Goal: Task Accomplishment & Management: Use online tool/utility

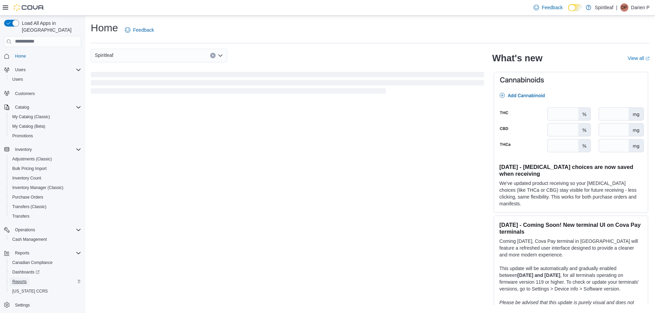
click at [21, 279] on span "Reports" at bounding box center [19, 281] width 14 height 5
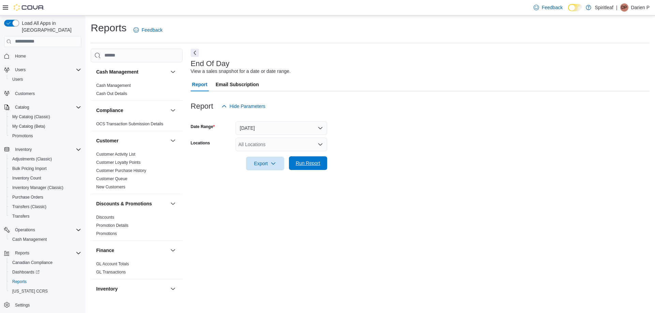
click at [304, 161] on span "Run Report" at bounding box center [308, 163] width 25 height 7
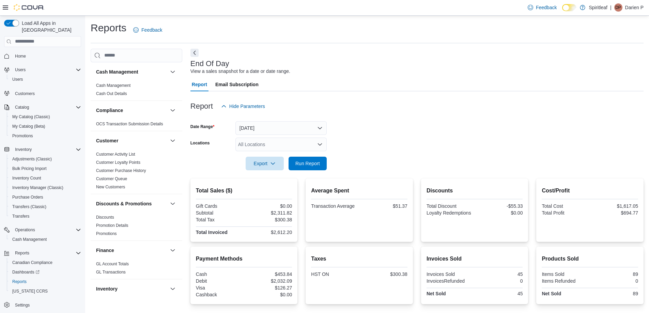
click at [376, 97] on div at bounding box center [417, 95] width 453 height 8
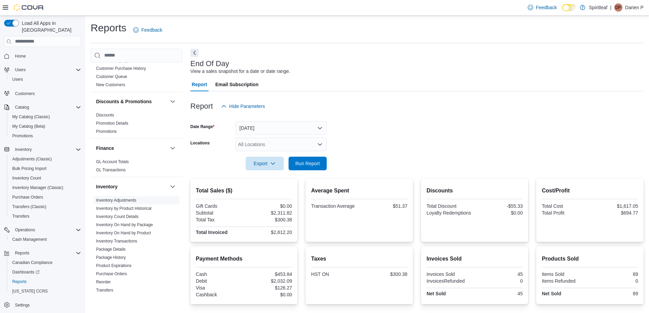
scroll to position [136, 0]
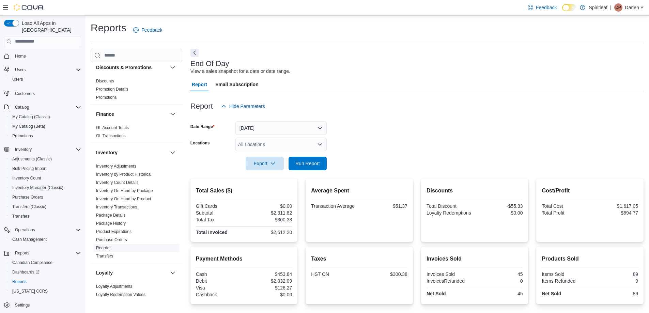
click at [108, 248] on link "Reorder" at bounding box center [103, 248] width 15 height 5
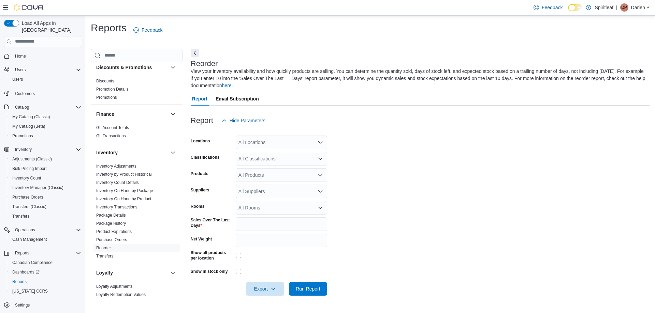
click at [252, 141] on div "All Locations" at bounding box center [281, 143] width 91 height 14
type input "***"
click at [268, 154] on span "578 - Spiritleaf Bridge St (Campbellford)" at bounding box center [284, 154] width 49 height 7
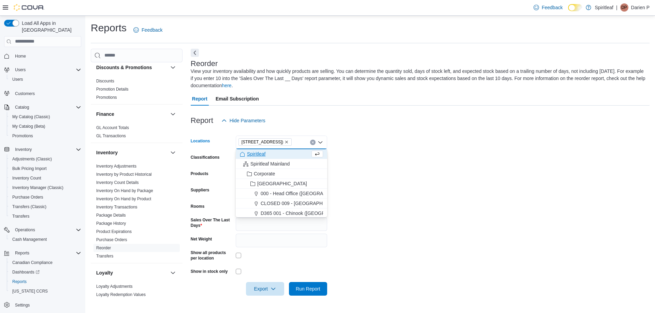
click at [359, 154] on form "Locations 578 - Spiritleaf Bridge St (Campbellford) Combo box. Selected. 578 - …" at bounding box center [420, 212] width 459 height 168
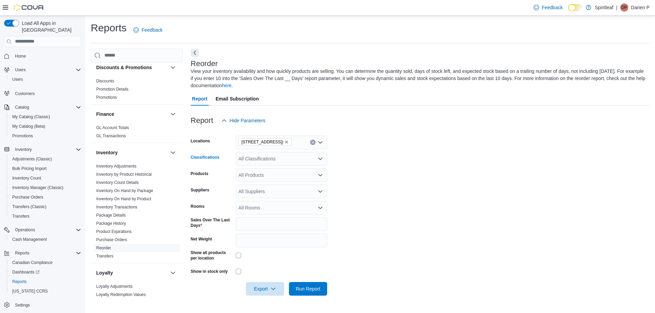
click at [317, 159] on icon "Open list of options" at bounding box center [319, 158] width 5 height 5
click at [364, 165] on form "Locations 578 - Spiritleaf Bridge St (Campbellford) Classifications All Classif…" at bounding box center [420, 212] width 459 height 168
click at [323, 286] on span "Run Report" at bounding box center [308, 289] width 30 height 14
click at [322, 157] on icon "Open list of options" at bounding box center [319, 158] width 5 height 5
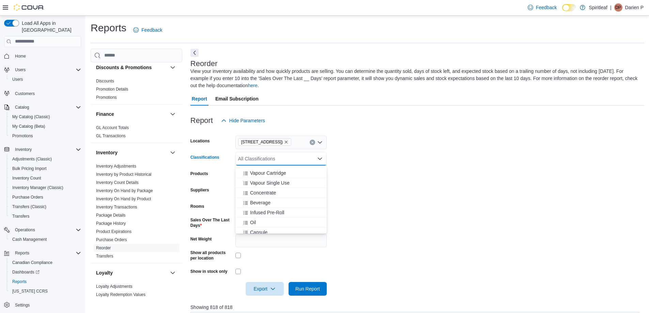
scroll to position [170, 0]
click at [271, 179] on span "Concentrate" at bounding box center [263, 178] width 26 height 7
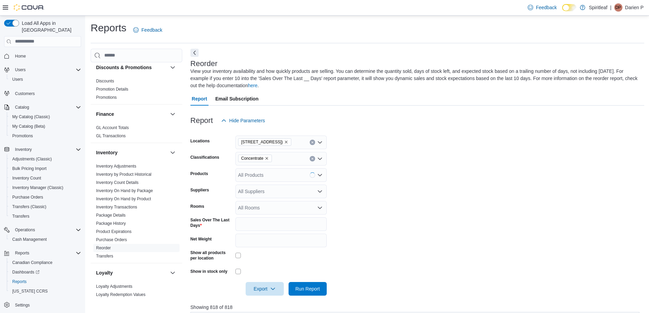
click at [345, 210] on form "Locations 578 - Spiritleaf Bridge St (Campbellford) Classifications Concentrate…" at bounding box center [418, 212] width 454 height 168
click at [310, 283] on span "Run Report" at bounding box center [308, 289] width 30 height 14
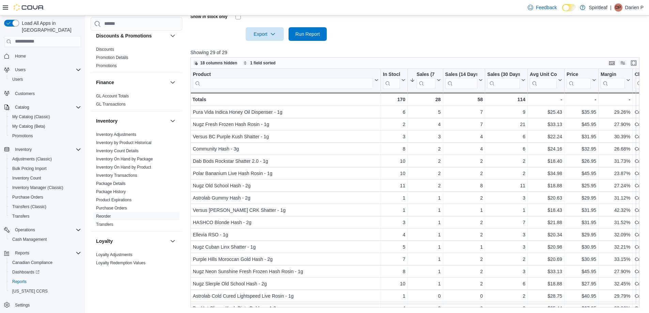
scroll to position [255, 0]
click at [437, 75] on button "Sales (7 Days)" at bounding box center [425, 80] width 31 height 17
click at [423, 105] on span "Sort Low-High" at bounding box center [430, 106] width 26 height 5
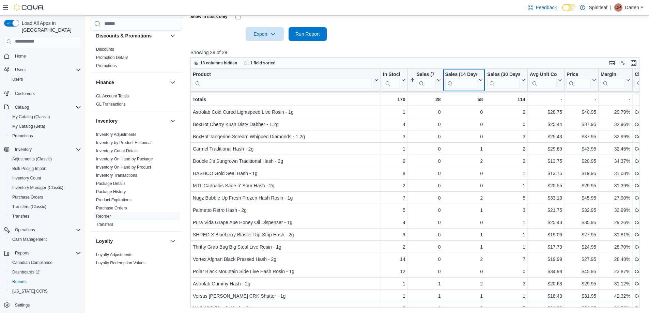
click at [480, 78] on icon at bounding box center [480, 80] width 5 height 4
click at [470, 104] on span "Sort Low-High" at bounding box center [469, 106] width 26 height 5
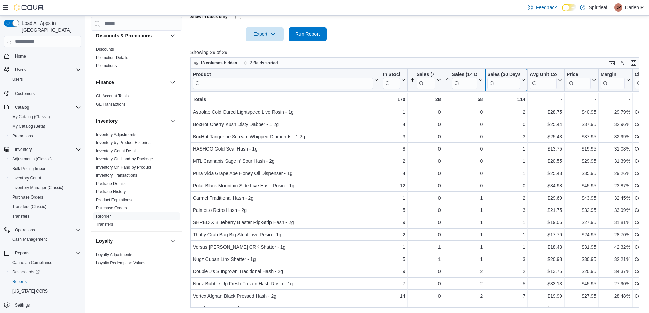
click at [524, 78] on icon at bounding box center [522, 80] width 5 height 4
click at [509, 105] on span "Sort Low-High" at bounding box center [511, 106] width 26 height 5
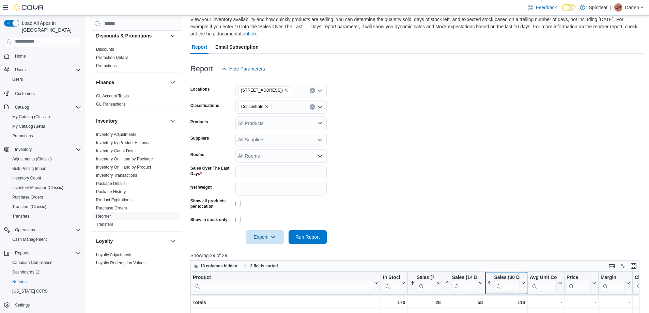
scroll to position [50, 0]
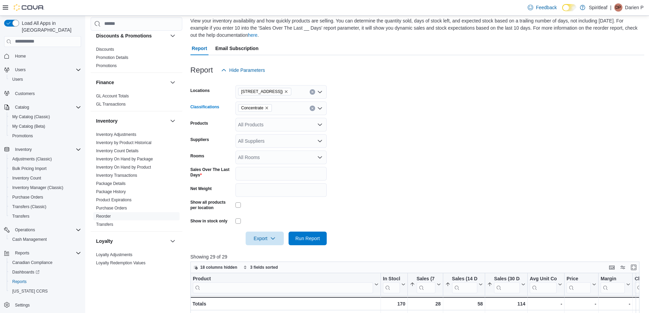
click at [313, 109] on icon "Clear input" at bounding box center [313, 108] width 2 height 2
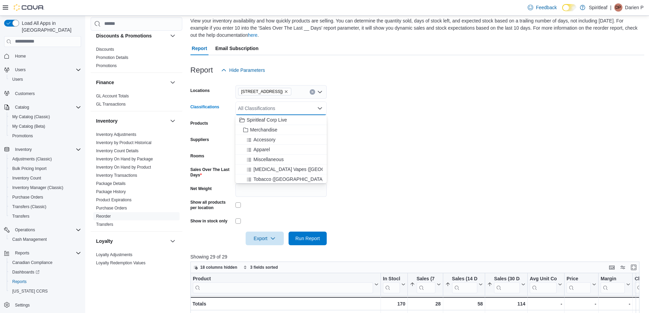
click at [322, 107] on icon "Close list of options" at bounding box center [320, 108] width 4 height 2
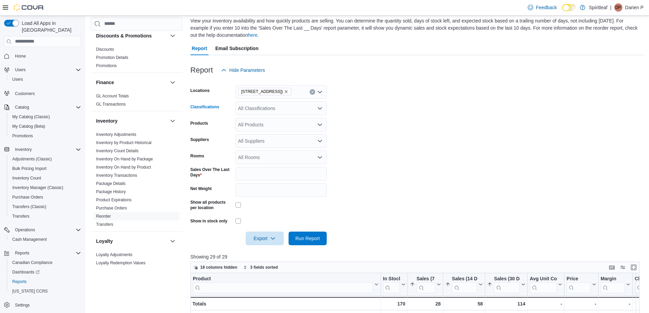
click at [319, 110] on icon "Open list of options" at bounding box center [319, 108] width 5 height 5
click at [271, 132] on div "Edible" at bounding box center [281, 132] width 83 height 7
click at [260, 127] on span "Beverage" at bounding box center [260, 127] width 20 height 7
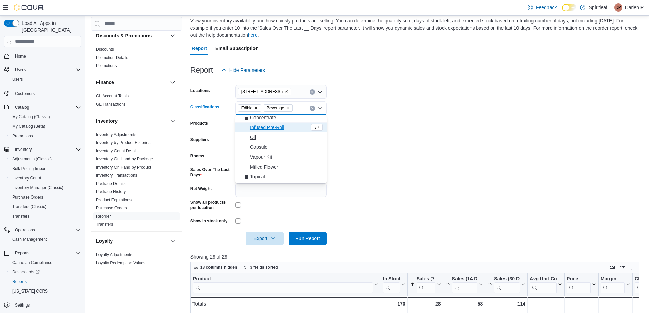
click at [262, 136] on div "Oil" at bounding box center [281, 137] width 83 height 7
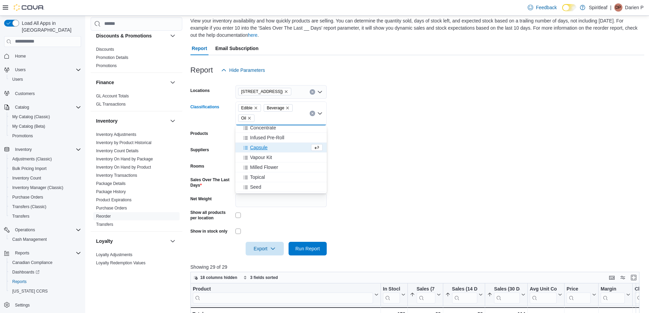
click at [262, 145] on span "Capsule" at bounding box center [258, 147] width 17 height 7
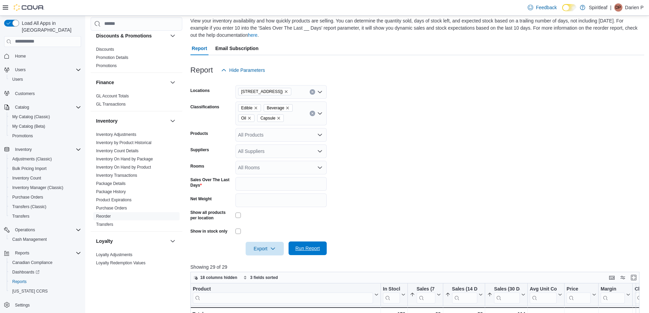
click at [302, 244] on span "Run Report" at bounding box center [308, 249] width 30 height 14
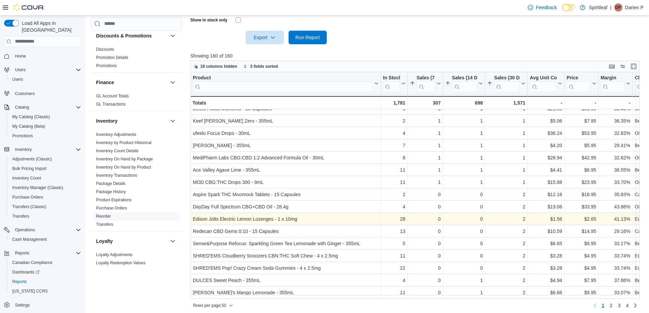
scroll to position [265, 0]
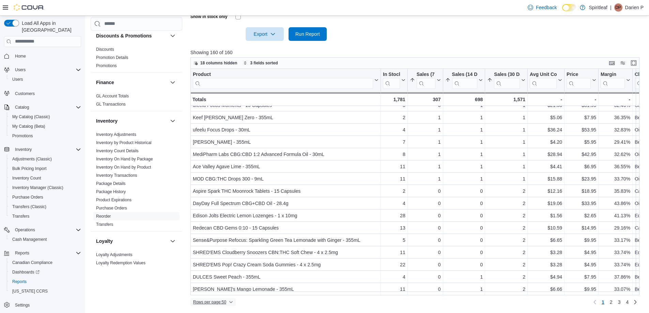
click at [233, 303] on icon "button" at bounding box center [231, 302] width 4 height 4
click at [222, 293] on button "100 rows" at bounding box center [218, 289] width 38 height 14
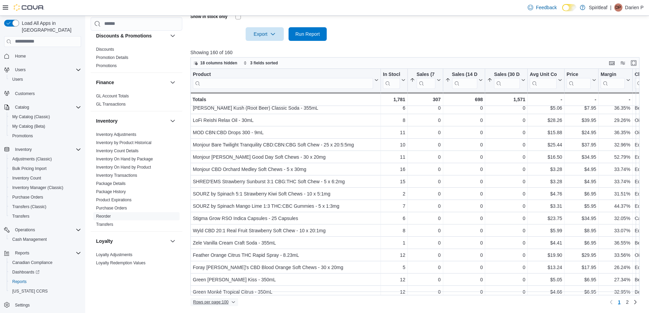
scroll to position [0, 0]
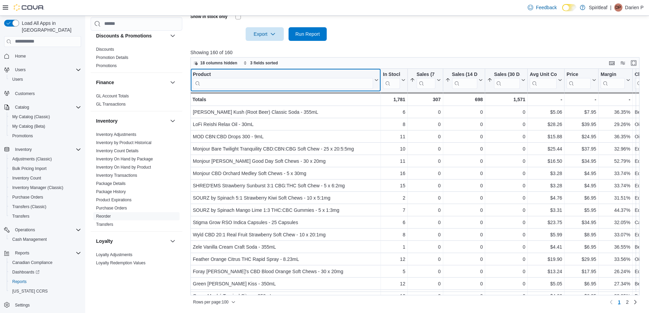
click at [261, 85] on input "search" at bounding box center [283, 83] width 180 height 11
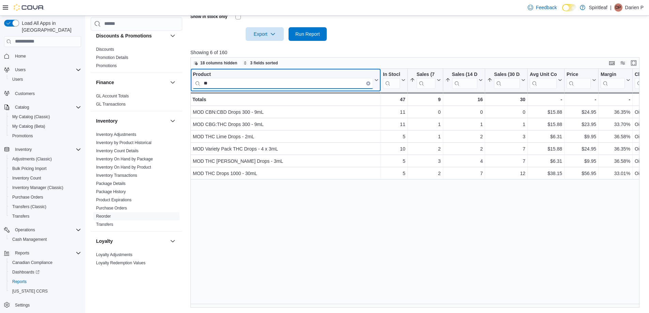
type input "*"
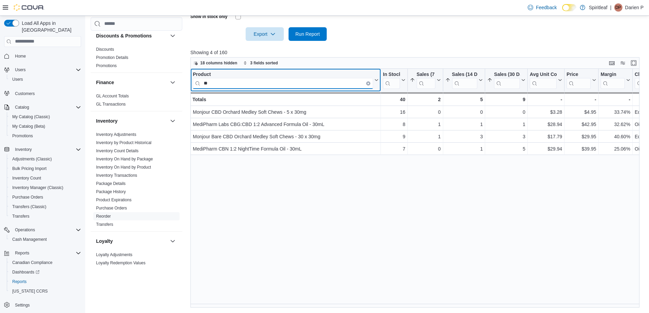
type input "*"
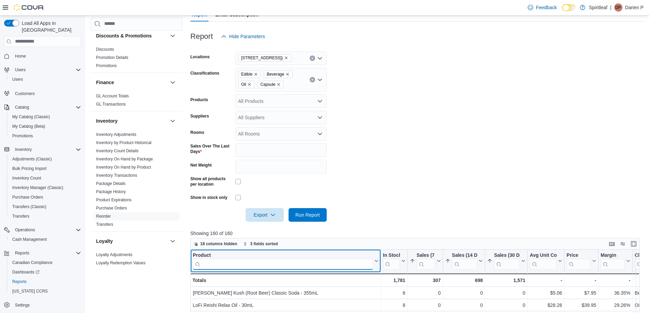
scroll to position [61, 0]
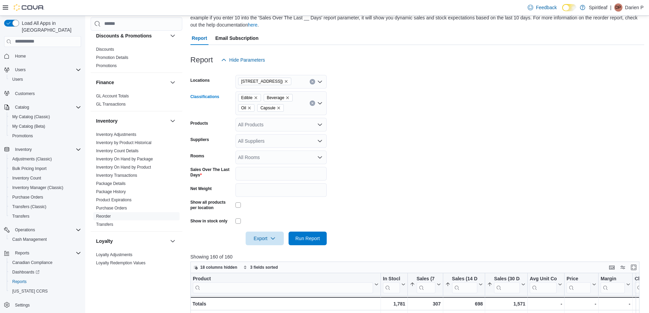
click at [311, 102] on icon "Clear input" at bounding box center [312, 103] width 3 height 3
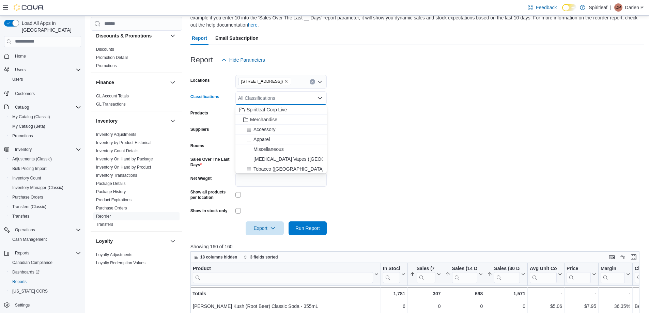
click at [315, 99] on div "All Classifications" at bounding box center [281, 98] width 91 height 14
click at [275, 134] on span "Dried Flower" at bounding box center [263, 136] width 27 height 7
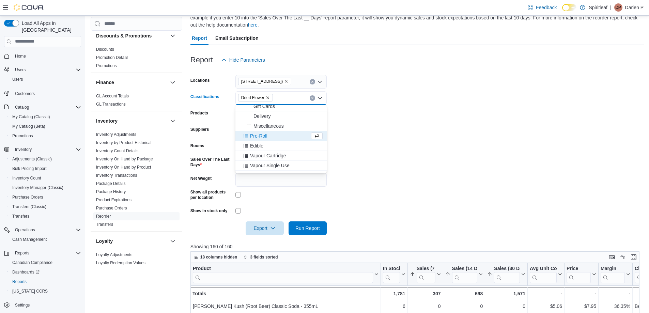
click at [375, 140] on form "Locations 578 - Spiritleaf Bridge St (Campbellford) Classifications Dried Flowe…" at bounding box center [418, 151] width 454 height 168
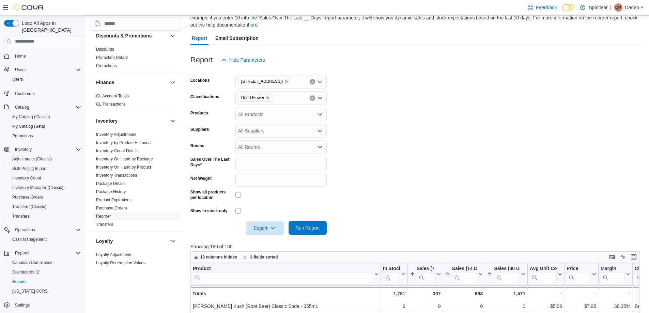
click at [310, 228] on span "Run Report" at bounding box center [308, 228] width 25 height 7
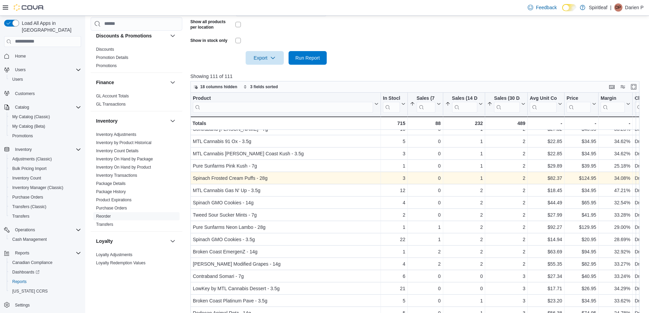
scroll to position [255, 0]
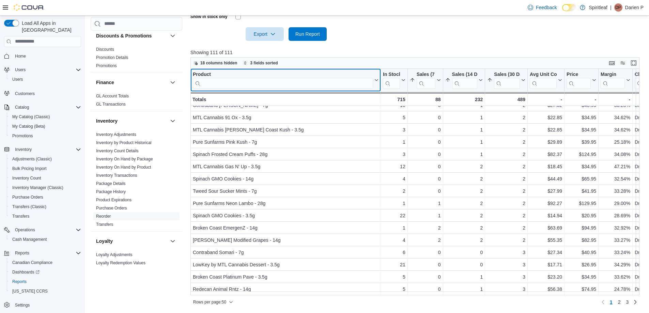
click at [242, 81] on input "search" at bounding box center [283, 83] width 180 height 11
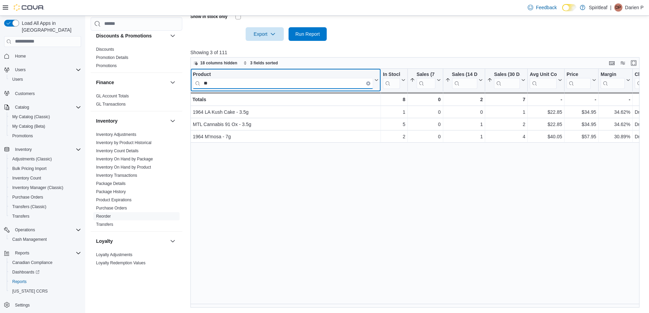
scroll to position [0, 0]
type input "**"
click at [370, 83] on button "Clear input" at bounding box center [369, 83] width 4 height 4
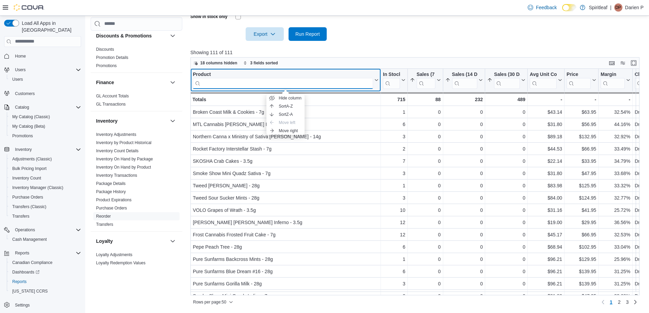
click at [298, 81] on input "search" at bounding box center [283, 83] width 180 height 11
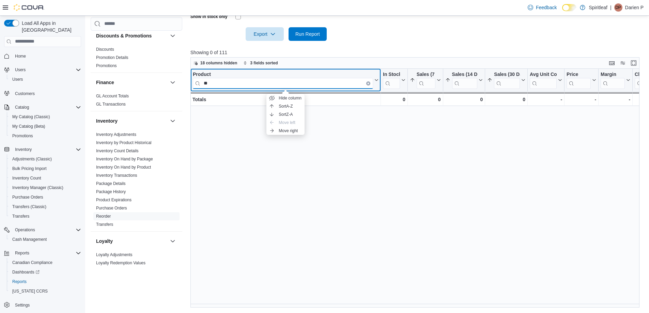
type input "**"
click at [369, 84] on icon "Clear input" at bounding box center [369, 84] width 2 height 2
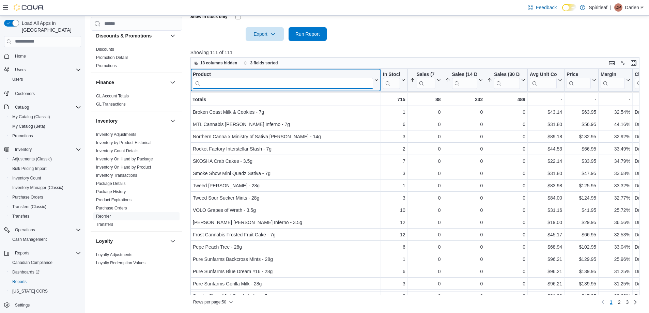
click at [242, 86] on input "search" at bounding box center [283, 83] width 180 height 11
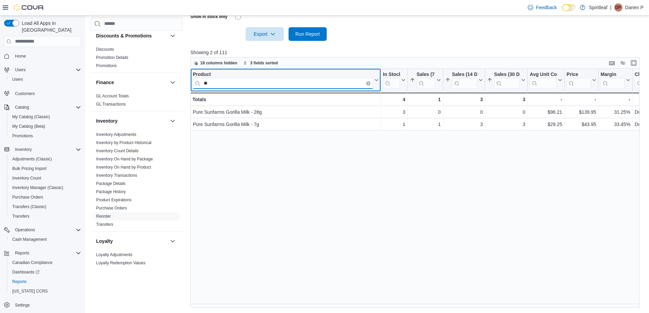
type input "*"
type input "**********"
click at [235, 85] on input "**********" at bounding box center [283, 83] width 180 height 11
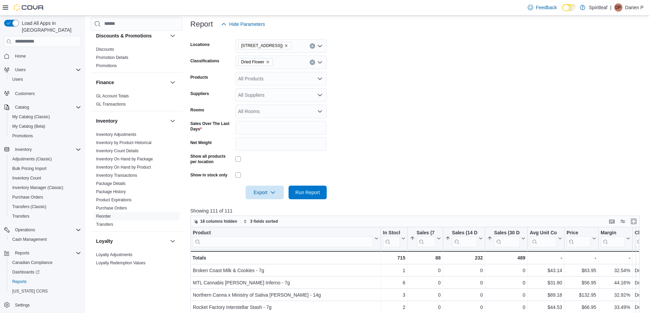
scroll to position [85, 0]
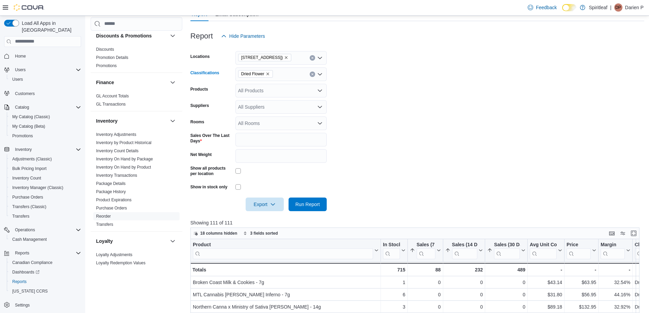
click at [314, 72] on button "Clear input" at bounding box center [312, 74] width 5 height 5
click at [278, 113] on span "Infused Pre-Roll" at bounding box center [267, 113] width 34 height 7
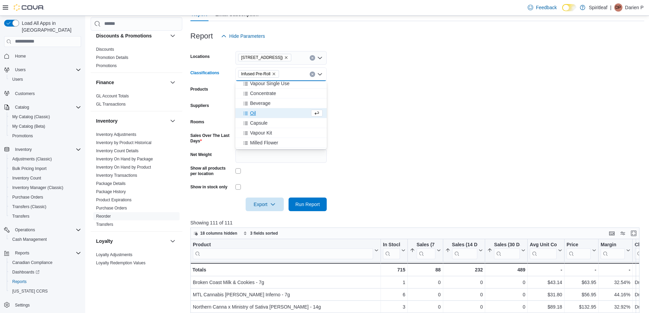
click at [395, 103] on form "Locations 578 - Spiritleaf Bridge St (Campbellford) Classifications Infused Pre…" at bounding box center [418, 127] width 454 height 168
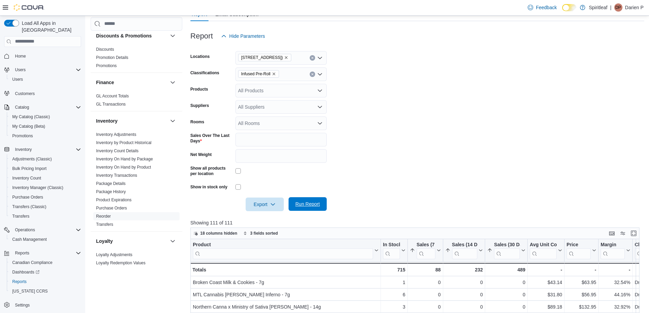
click at [312, 203] on span "Run Report" at bounding box center [308, 204] width 25 height 7
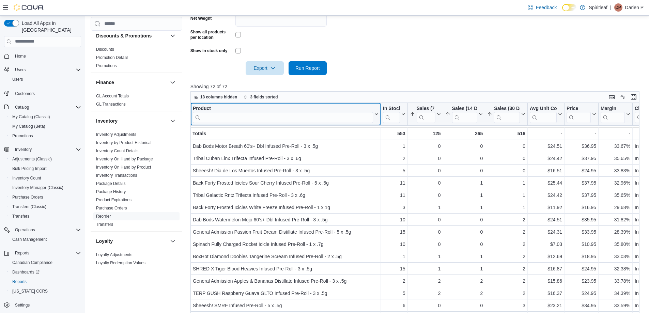
click at [280, 119] on input "search" at bounding box center [283, 117] width 180 height 11
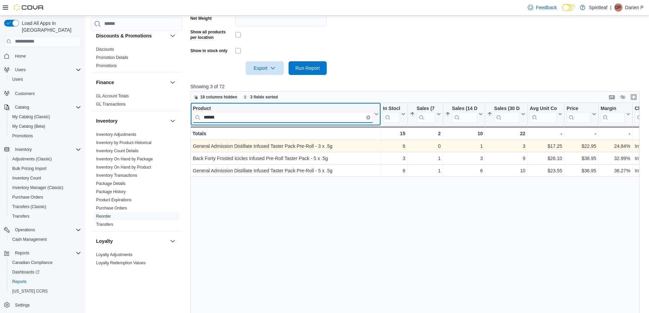
type input "******"
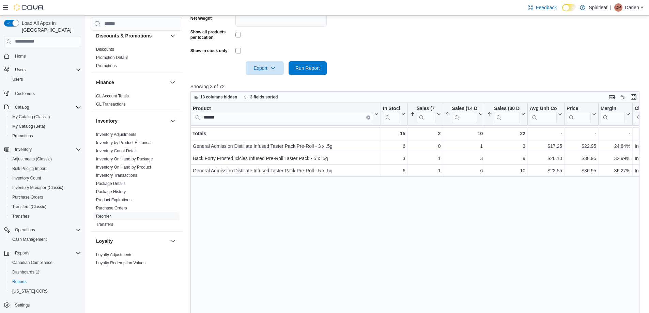
click at [626, 220] on div "Product ****** Click to view column header actions In Stock Qty Click to view c…" at bounding box center [418, 222] width 454 height 239
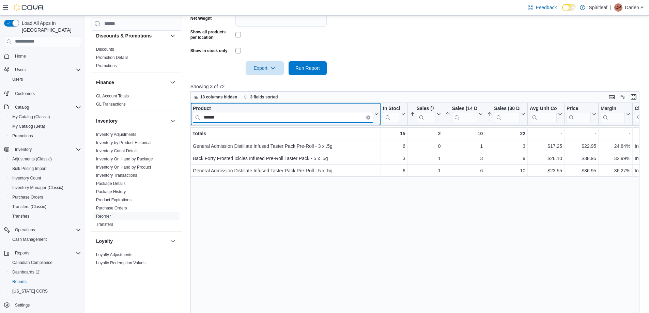
click at [249, 119] on input "******" at bounding box center [283, 117] width 180 height 11
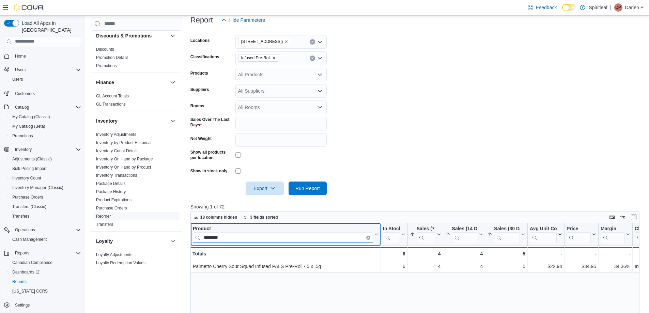
scroll to position [85, 0]
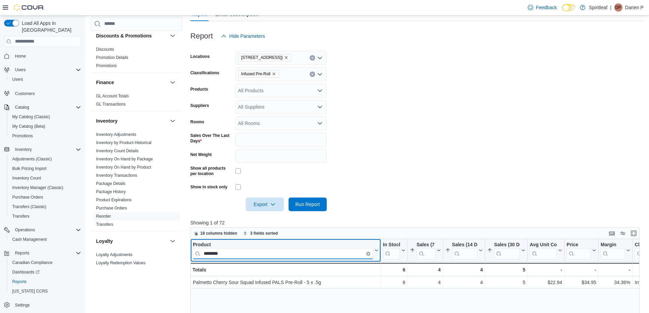
type input "********"
click at [313, 76] on button "Clear input" at bounding box center [312, 74] width 5 height 5
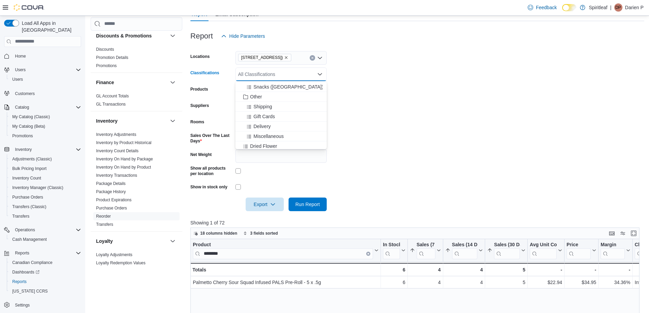
scroll to position [102, 0]
click at [264, 123] on span "Pre-Roll" at bounding box center [258, 122] width 17 height 7
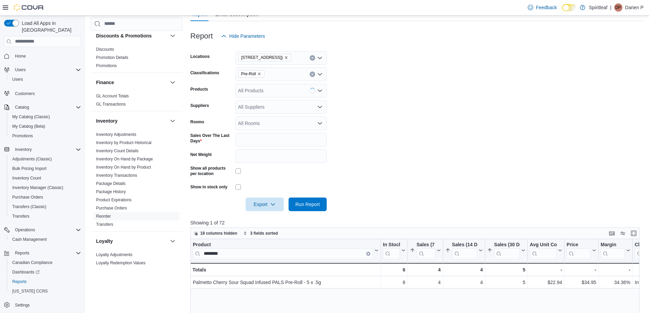
click at [380, 134] on form "Locations 578 - Spiritleaf Bridge St (Campbellford) Classifications Pre-Roll Pr…" at bounding box center [418, 127] width 454 height 168
click at [309, 204] on span "Run Report" at bounding box center [308, 204] width 25 height 7
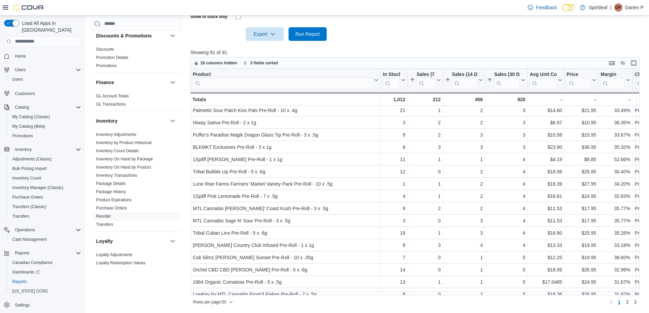
scroll to position [239, 0]
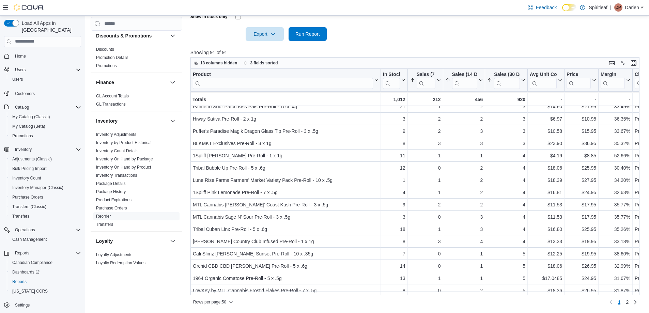
click at [625, 43] on div at bounding box center [418, 45] width 454 height 8
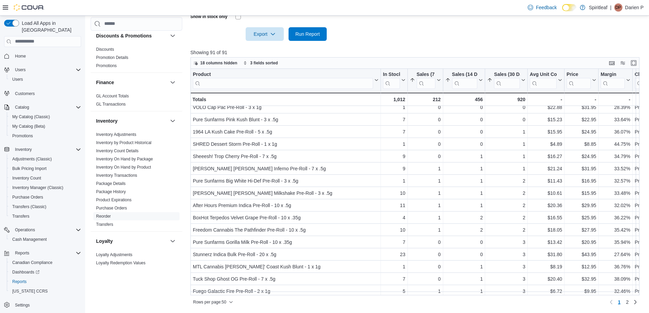
scroll to position [0, 0]
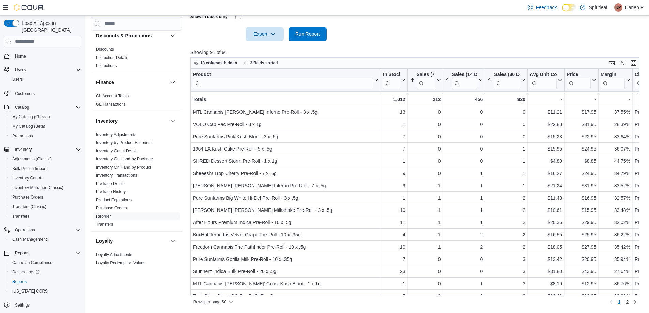
click at [619, 41] on div at bounding box center [418, 45] width 454 height 8
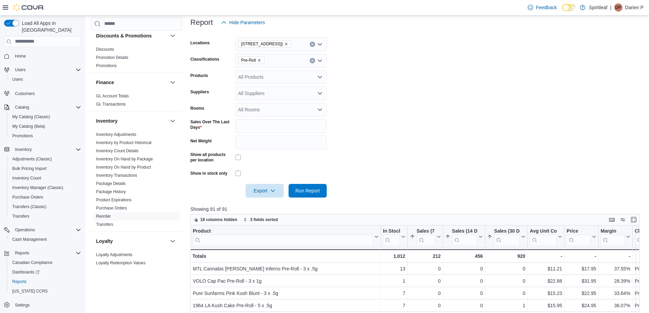
scroll to position [85, 0]
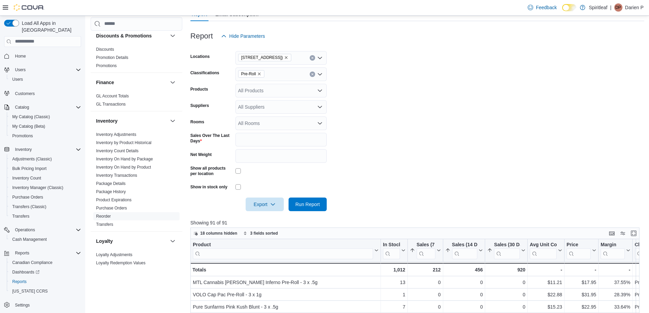
click at [313, 73] on icon "Clear input" at bounding box center [312, 74] width 3 height 3
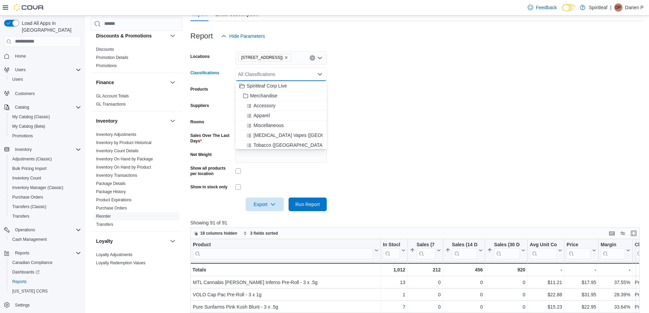
click at [319, 74] on icon "Close list of options" at bounding box center [319, 74] width 5 height 5
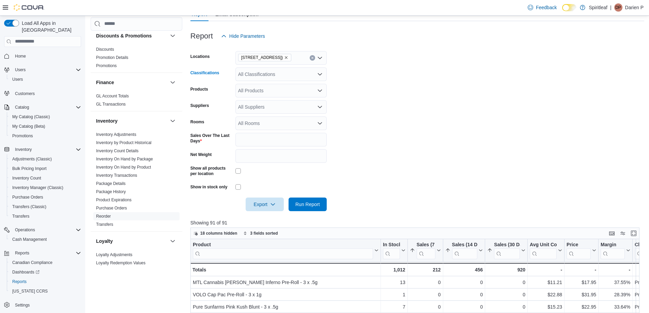
click at [319, 74] on icon "Open list of options" at bounding box center [319, 74] width 5 height 5
click at [257, 126] on span "Topical" at bounding box center [257, 128] width 15 height 7
click at [390, 104] on form "Locations 578 - Spiritleaf Bridge St (Campbellford) Classifications Topical Pro…" at bounding box center [418, 127] width 454 height 168
click at [319, 205] on span "Run Report" at bounding box center [308, 204] width 25 height 7
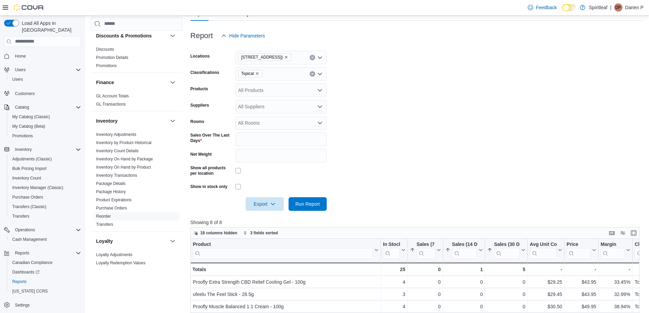
scroll to position [85, 0]
click at [312, 74] on icon "Clear input" at bounding box center [312, 74] width 3 height 3
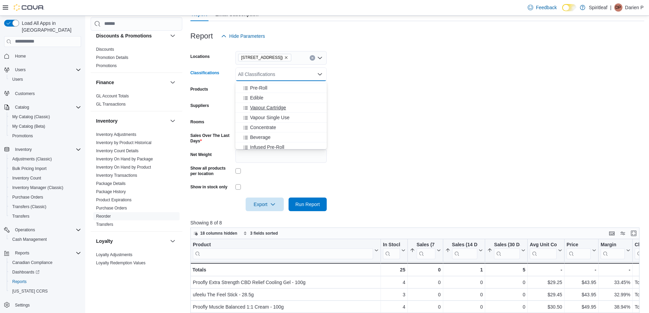
click at [282, 106] on span "Vapour Cartridge" at bounding box center [268, 107] width 36 height 7
click at [282, 109] on span "Vapour Single Use" at bounding box center [270, 107] width 40 height 7
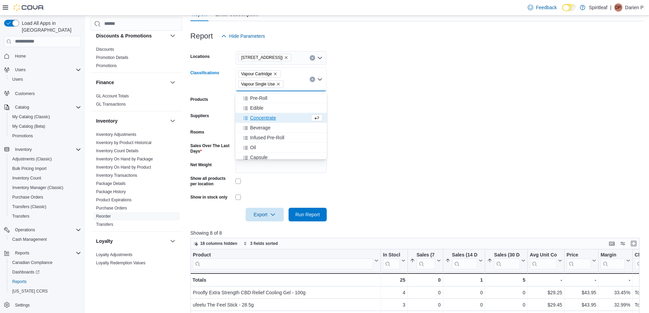
click at [384, 111] on form "Locations 578 - Spiritleaf Bridge St (Campbellford) Classifications Vapour Cart…" at bounding box center [418, 132] width 454 height 179
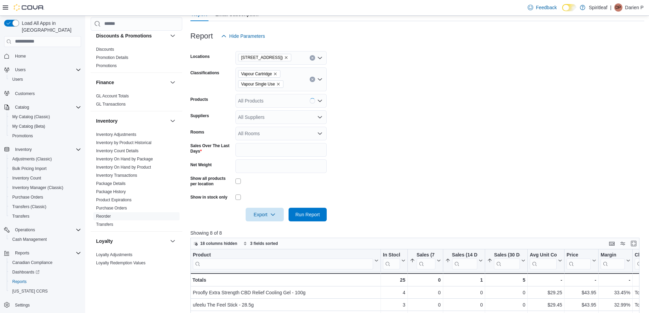
click at [317, 207] on div at bounding box center [418, 205] width 454 height 5
click at [317, 211] on span "Run Report" at bounding box center [308, 215] width 30 height 14
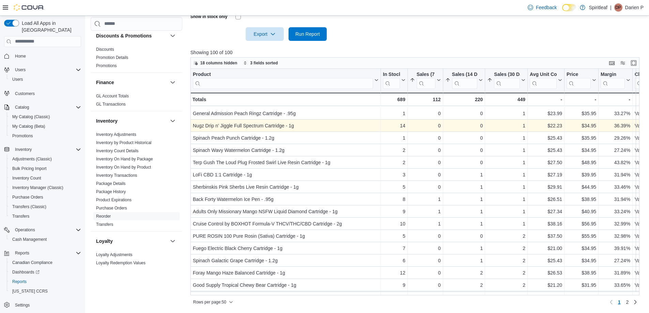
scroll to position [205, 0]
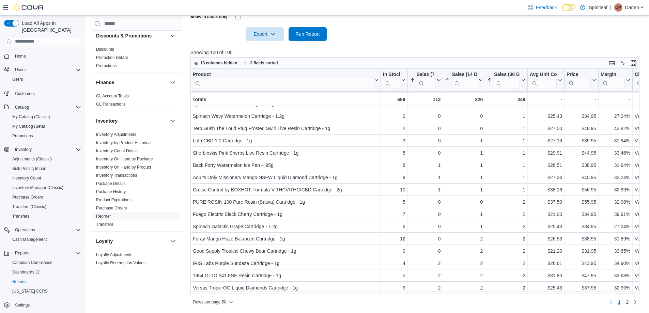
click at [248, 87] on input "search" at bounding box center [283, 83] width 180 height 11
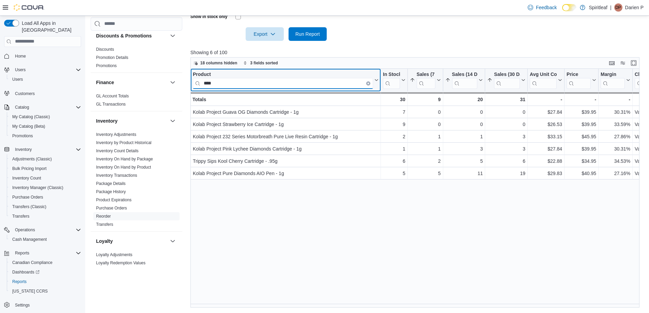
scroll to position [0, 0]
type input "*****"
click at [368, 84] on icon "Clear input" at bounding box center [369, 84] width 2 height 2
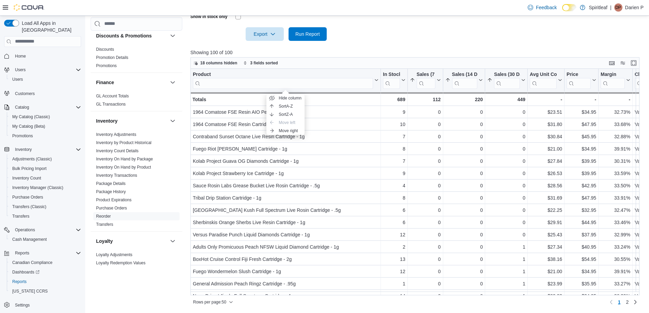
scroll to position [231, 0]
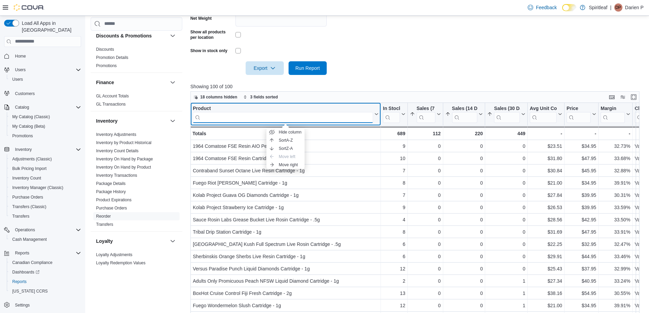
click at [310, 116] on input "search" at bounding box center [283, 117] width 180 height 11
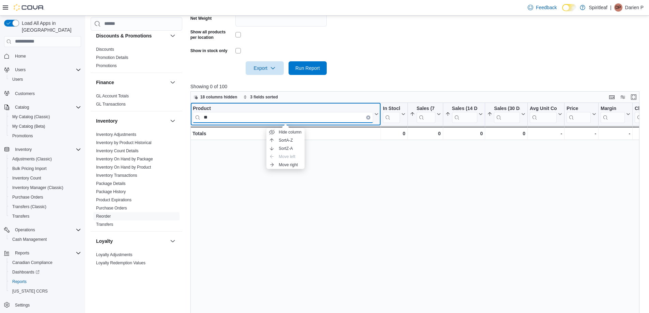
type input "**"
click at [367, 117] on button "Clear input" at bounding box center [369, 118] width 4 height 4
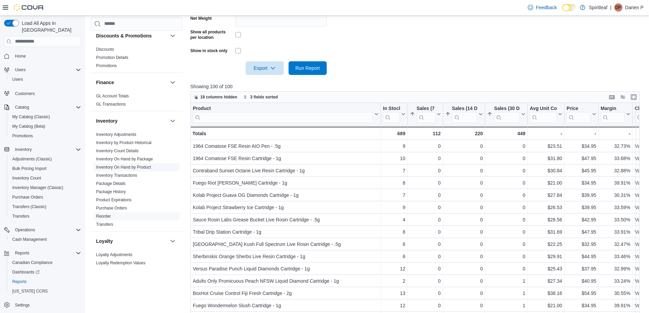
click at [125, 168] on link "Inventory On Hand by Product" at bounding box center [123, 167] width 55 height 5
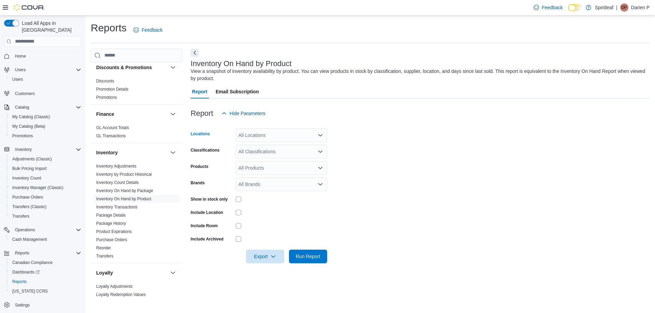
click at [254, 137] on div "All Locations" at bounding box center [281, 136] width 91 height 14
type input "***"
click at [272, 143] on button "578 - Spiritleaf Bridge St (Campbellford)" at bounding box center [281, 147] width 91 height 10
click at [356, 150] on form "Locations 578 - Spiritleaf Bridge St (Campbellford) Classifications All Classif…" at bounding box center [420, 191] width 459 height 143
click at [306, 254] on span "Run Report" at bounding box center [308, 256] width 25 height 7
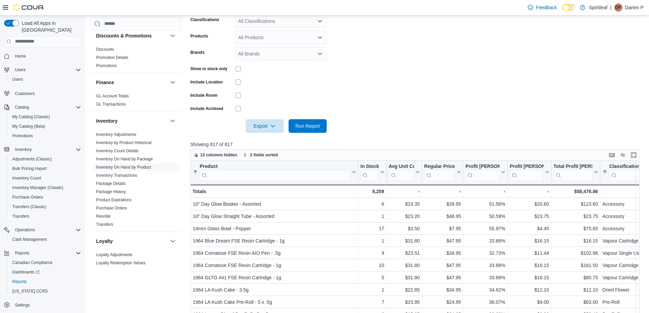
scroll to position [170, 0]
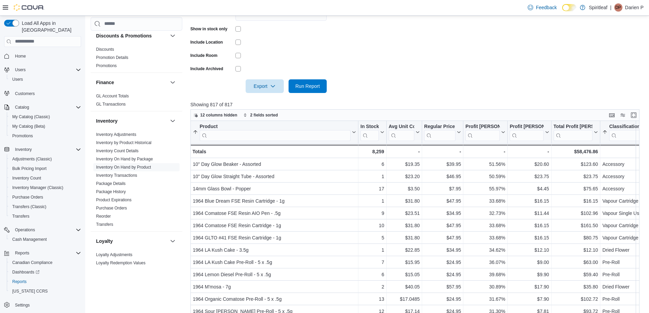
click at [243, 135] on input "search" at bounding box center [275, 135] width 151 height 11
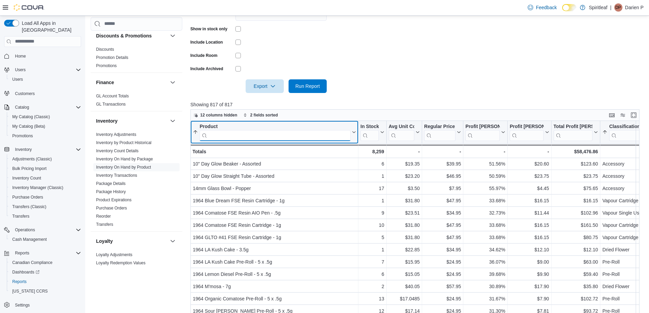
scroll to position [0, 0]
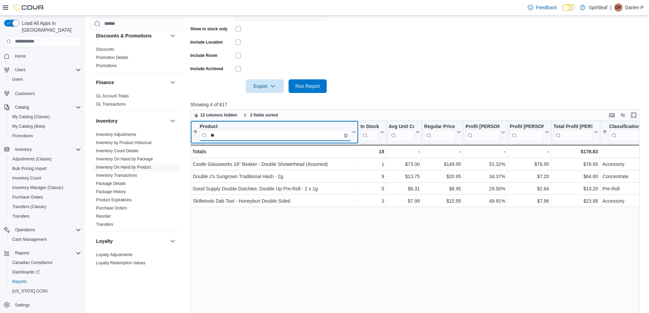
type input "*"
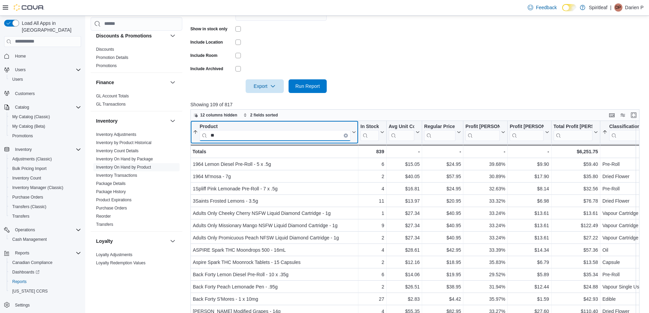
type input "*"
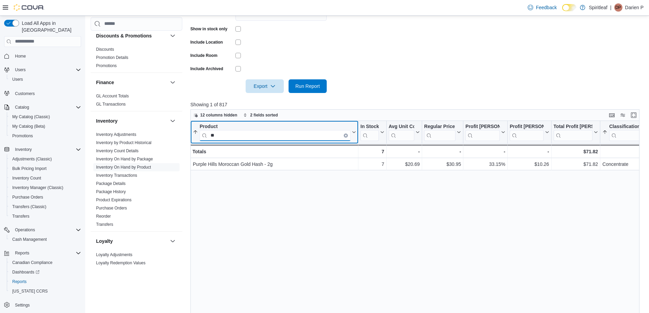
type input "*"
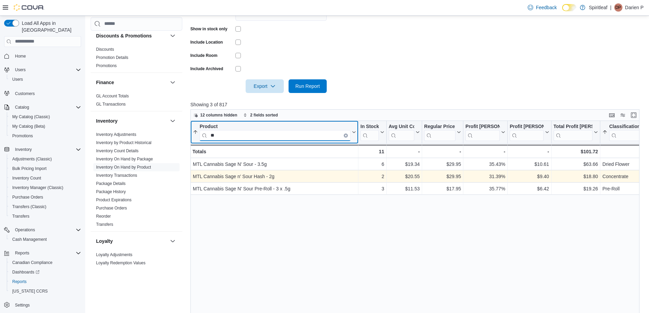
type input "*"
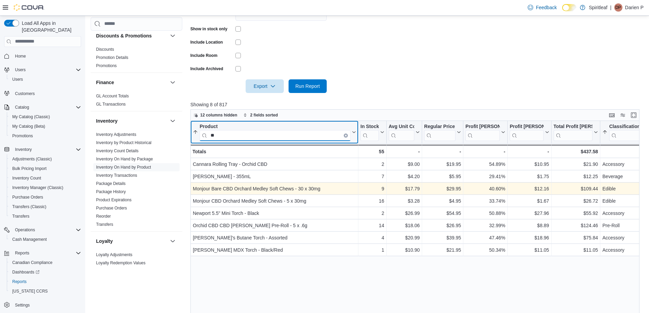
type input "*"
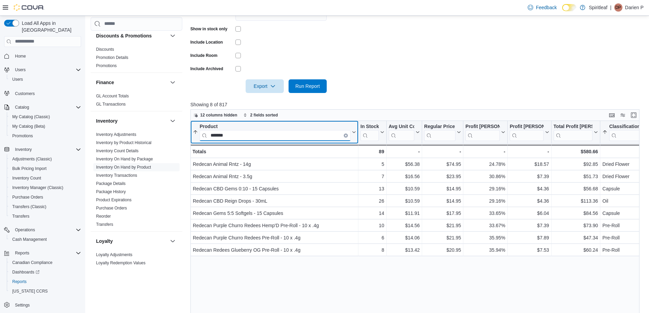
type input "*******"
click at [346, 135] on icon "Clear input" at bounding box center [346, 136] width 2 height 2
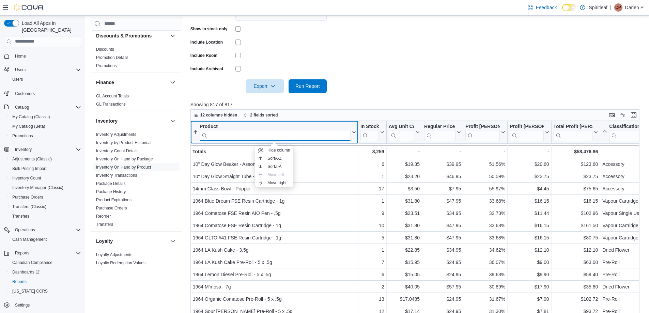
click at [308, 135] on input "search" at bounding box center [275, 135] width 151 height 11
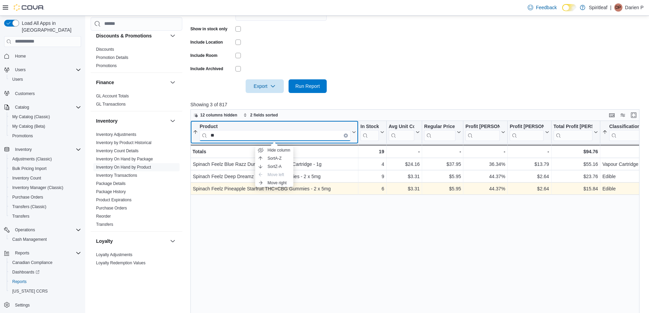
type input "*"
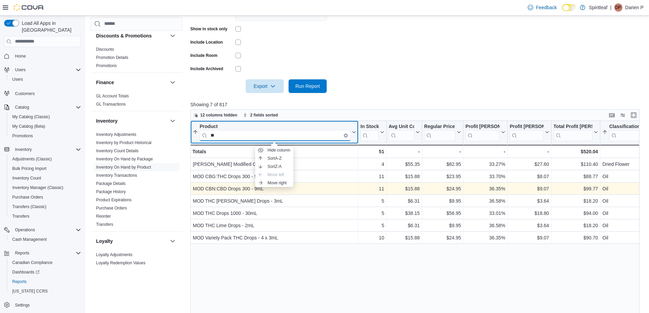
type input "*"
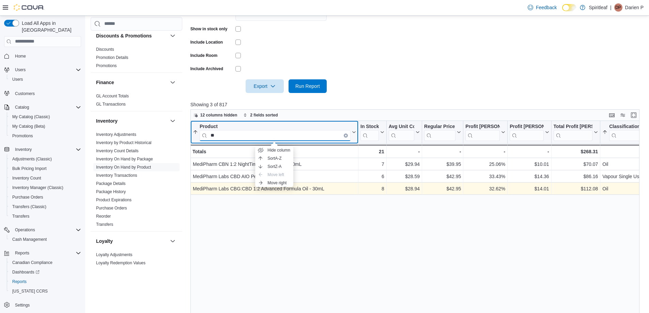
type input "*"
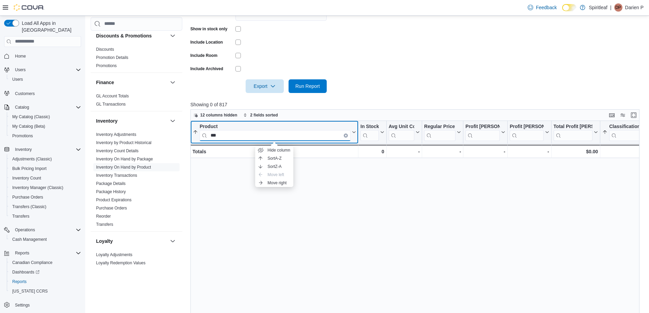
type input "***"
click at [346, 135] on icon "Clear input" at bounding box center [345, 135] width 1 height 1
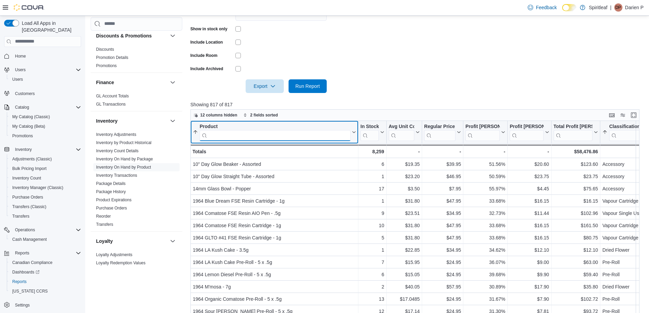
click at [282, 137] on input "search" at bounding box center [275, 135] width 151 height 11
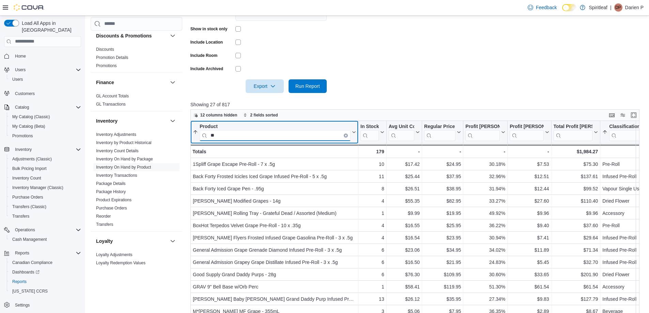
type input "*"
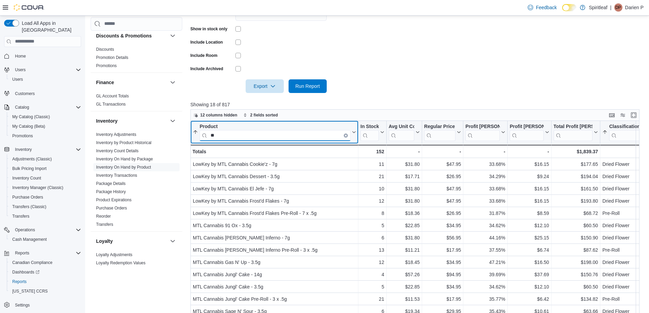
type input "*"
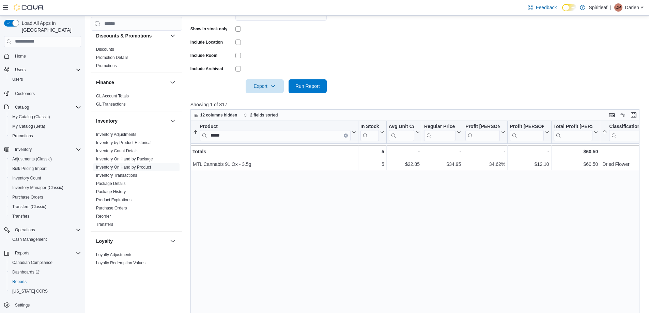
click at [103, 302] on div "Cash Management Cash Management Cash Out Details Compliance OCS Transaction Sub…" at bounding box center [368, 119] width 554 height 482
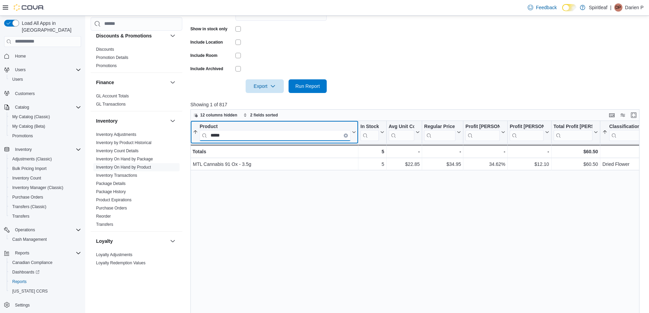
click at [230, 135] on input "*****" at bounding box center [275, 135] width 151 height 11
type input "*"
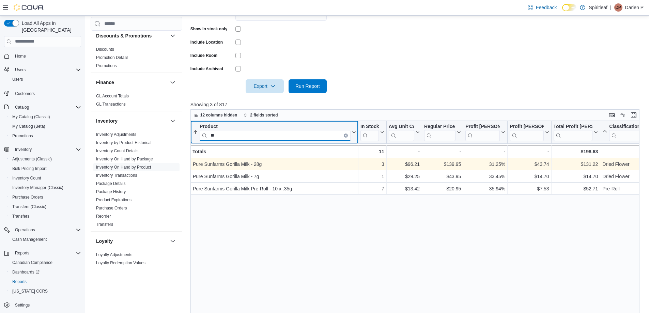
type input "*"
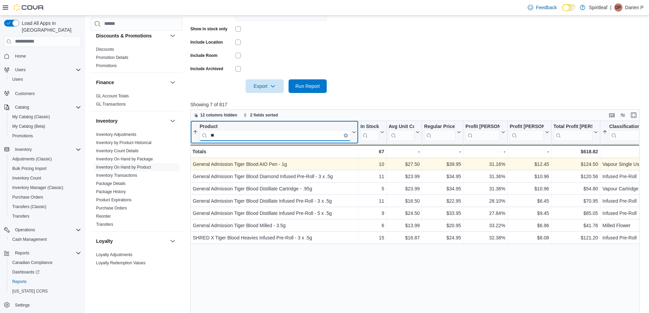
type input "*"
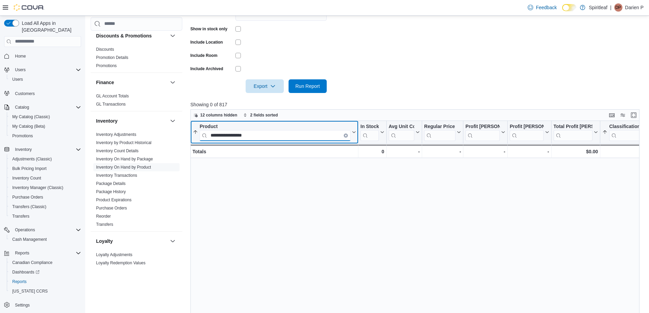
click at [263, 139] on input "**********" at bounding box center [275, 135] width 151 height 11
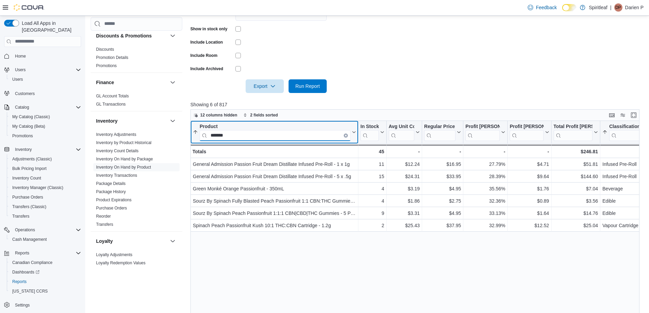
type input "*******"
click at [344, 136] on button "Clear input" at bounding box center [346, 136] width 4 height 4
click at [328, 136] on input "search" at bounding box center [275, 135] width 151 height 11
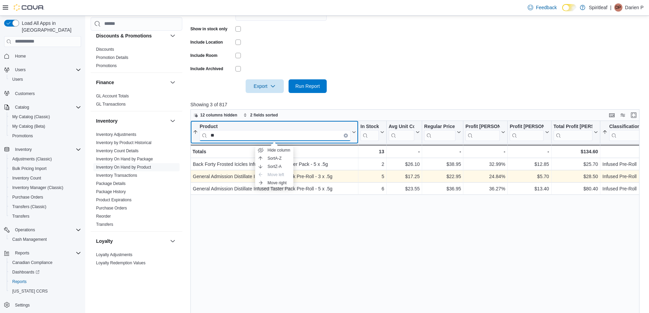
type input "*"
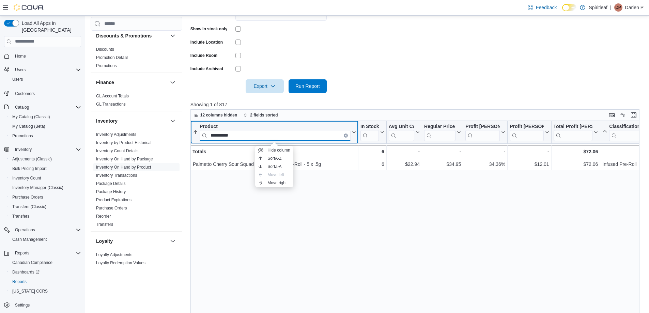
type input "**********"
click at [344, 136] on button "Clear input" at bounding box center [346, 136] width 4 height 4
click at [307, 138] on input "search" at bounding box center [275, 135] width 151 height 11
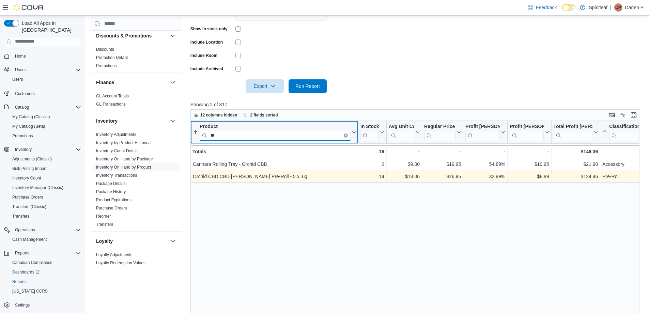
type input "*"
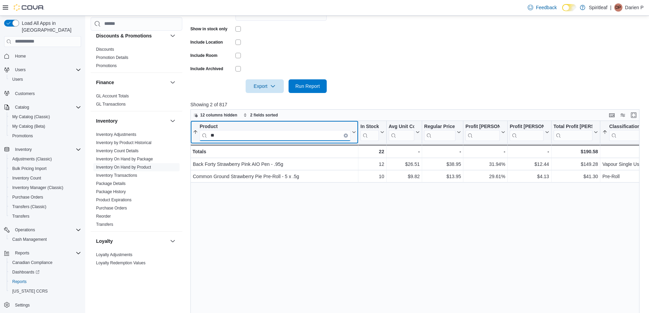
type input "*"
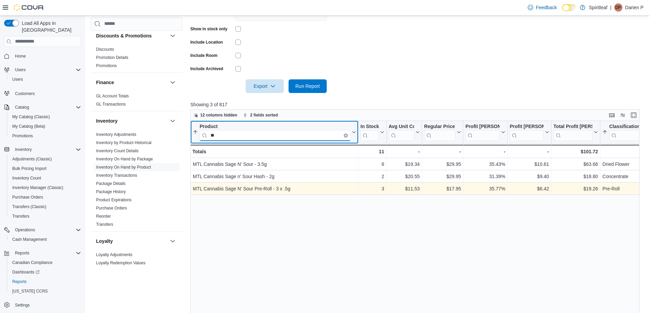
type input "*"
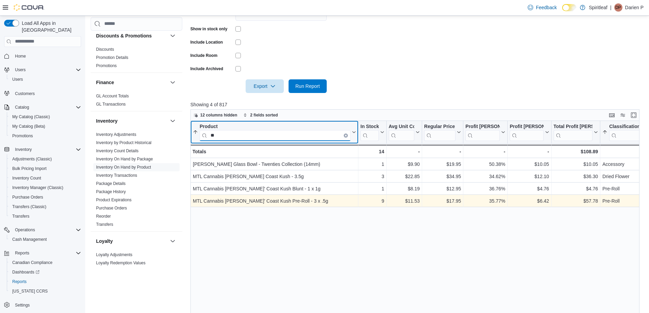
type input "*"
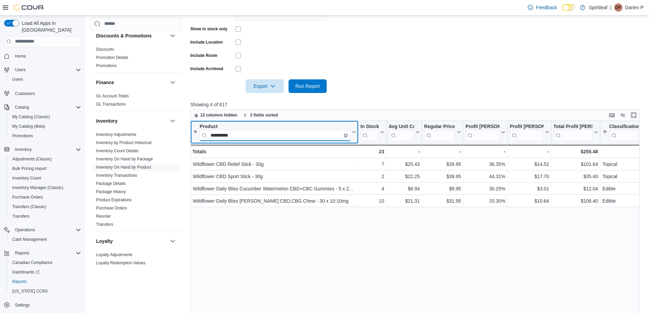
type input "**********"
click at [345, 135] on icon "Clear input" at bounding box center [345, 135] width 1 height 1
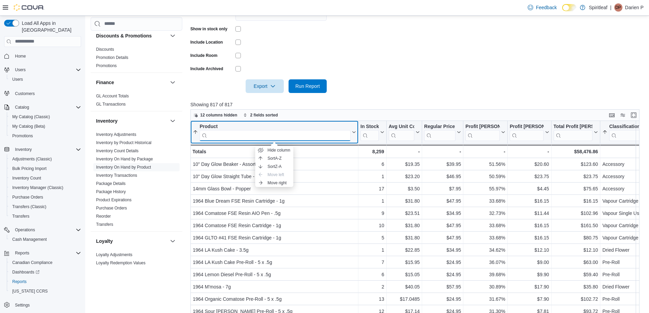
click at [328, 136] on input "search" at bounding box center [275, 135] width 151 height 11
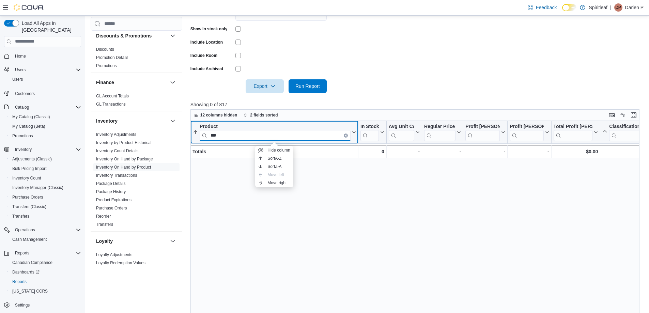
type input "***"
click at [345, 136] on button "Clear input" at bounding box center [346, 136] width 4 height 4
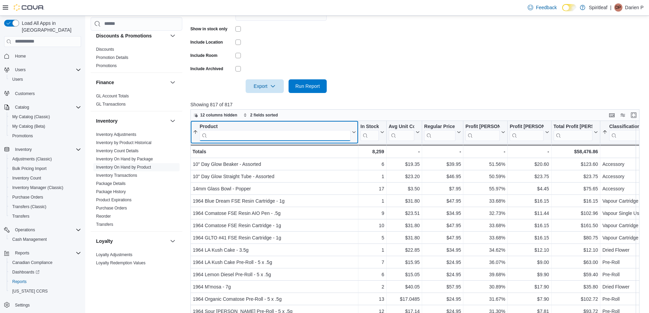
click at [329, 138] on input "search" at bounding box center [275, 135] width 151 height 11
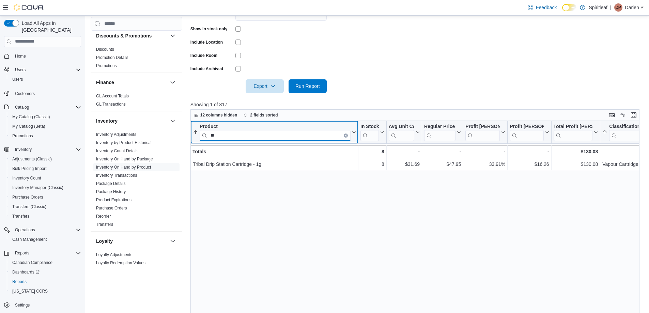
type input "*"
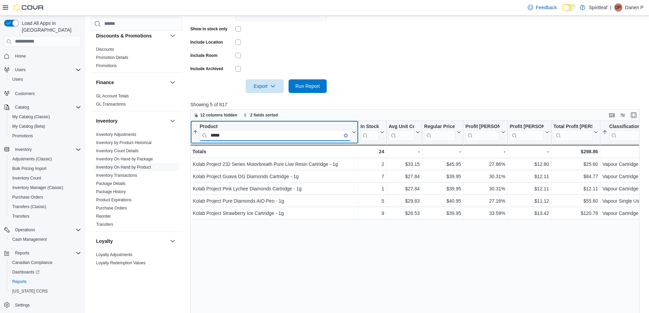
click at [344, 135] on input "*****" at bounding box center [275, 135] width 151 height 11
type input "*****"
click at [345, 134] on button "Clear input" at bounding box center [346, 136] width 4 height 4
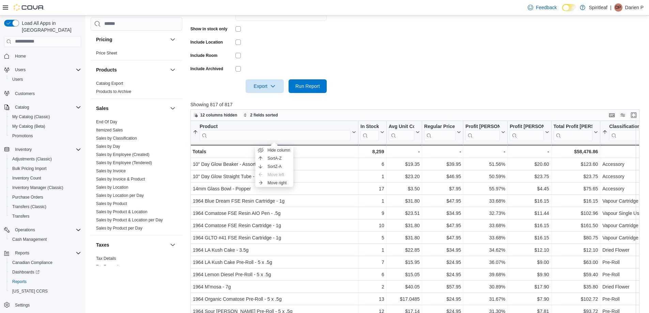
scroll to position [409, 0]
click at [115, 120] on link "End Of Day" at bounding box center [106, 120] width 21 height 5
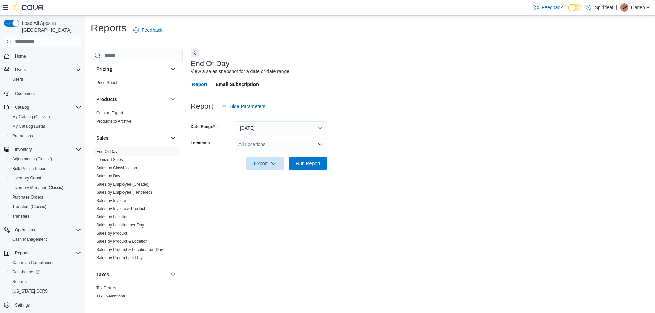
click at [252, 146] on div "All Locations" at bounding box center [281, 145] width 91 height 14
type input "***"
click at [292, 156] on span "578 - Spiritleaf Bridge St (Campbellford)" at bounding box center [284, 156] width 49 height 7
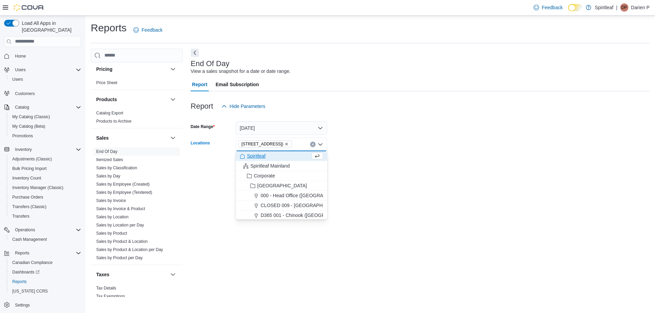
click at [317, 161] on button "Spiritleaf" at bounding box center [281, 156] width 91 height 10
click at [339, 162] on div at bounding box center [420, 164] width 459 height 5
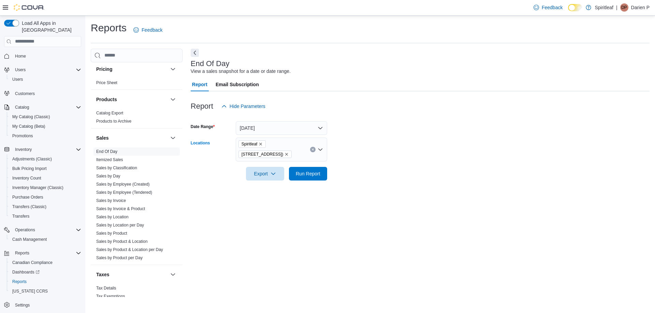
click at [309, 148] on div "Spiritleaf 578 - Spiritleaf Bridge St (Campbellford)" at bounding box center [281, 150] width 91 height 24
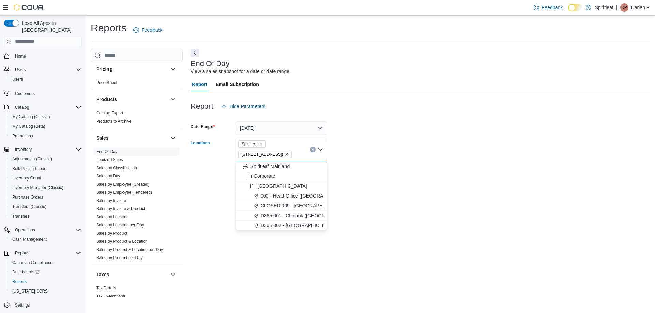
click at [314, 150] on icon "Clear input" at bounding box center [312, 149] width 3 height 3
click at [398, 149] on form "Date Range Today Locations All Locations Combo box. Selected. Combo box input. …" at bounding box center [420, 141] width 459 height 57
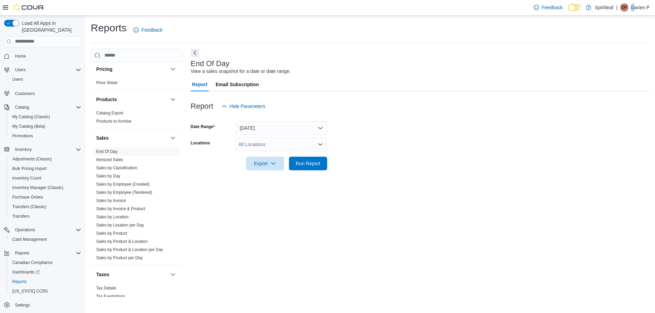
click at [632, 4] on p "Darien P" at bounding box center [640, 7] width 18 height 8
click at [606, 65] on span "Sign Out" at bounding box center [605, 66] width 18 height 7
